Goal: Find specific page/section: Find specific page/section

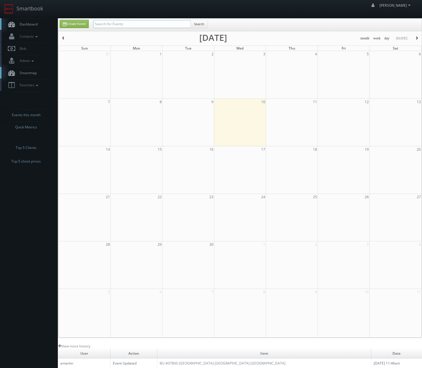
click at [177, 26] on input "text" at bounding box center [142, 24] width 98 height 8
type input "storeease"
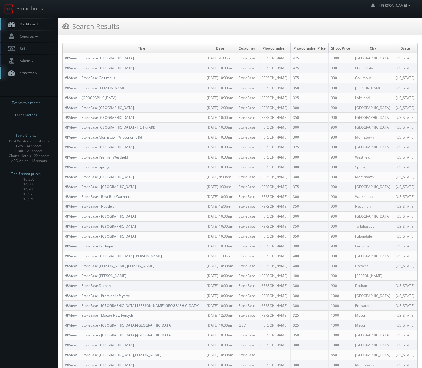
click at [92, 61] on td "StoreEase [GEOGRAPHIC_DATA]" at bounding box center [141, 58] width 125 height 10
click at [93, 60] on link "StoreEase [GEOGRAPHIC_DATA]" at bounding box center [108, 58] width 52 height 5
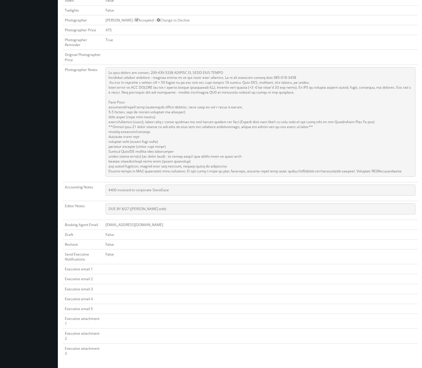
scroll to position [254, 0]
